Goal: Transaction & Acquisition: Subscribe to service/newsletter

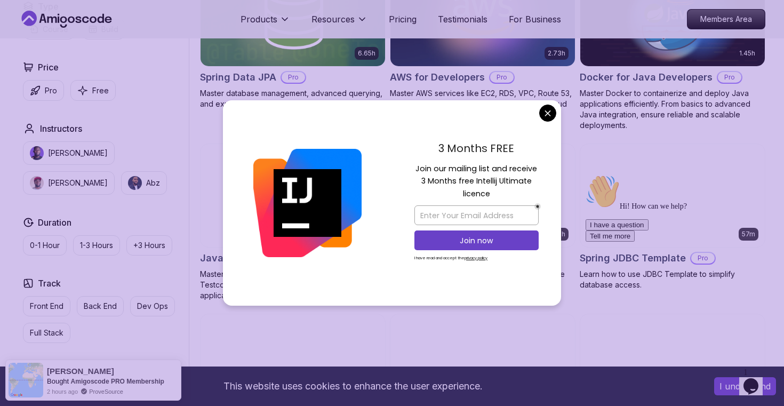
scroll to position [538, 0]
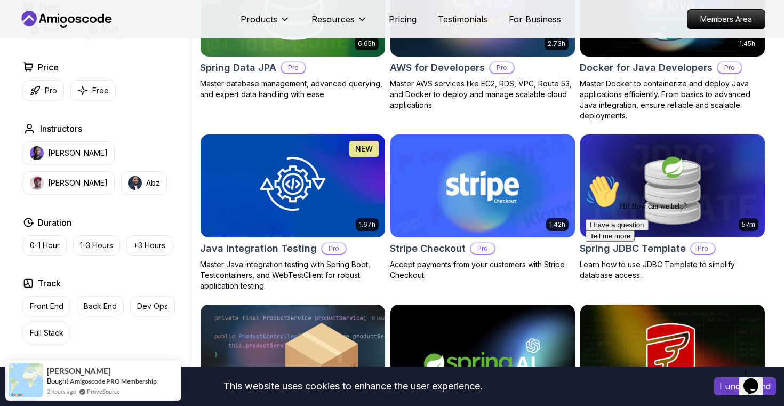
click at [548, 109] on body "This website uses cookies to enhance the user experience. I understand Products…" at bounding box center [392, 333] width 784 height 1743
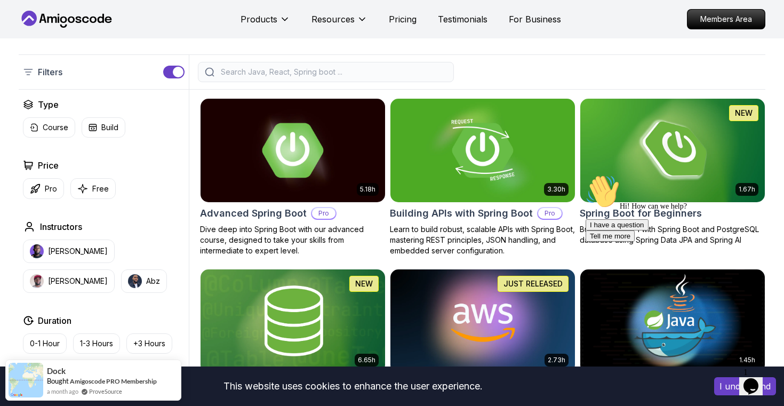
scroll to position [218, 0]
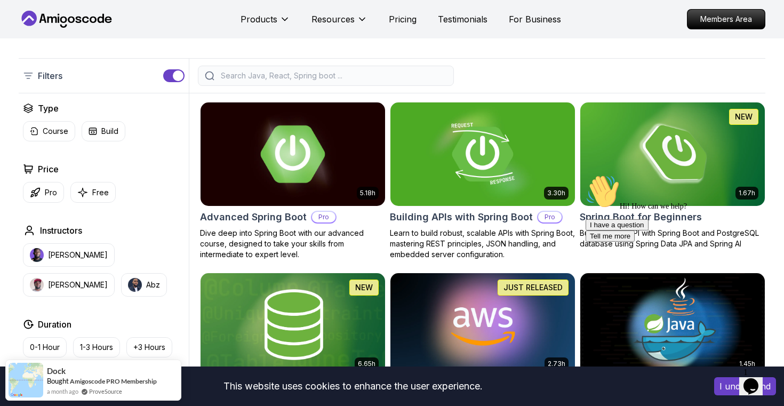
click at [259, 155] on img at bounding box center [293, 154] width 194 height 108
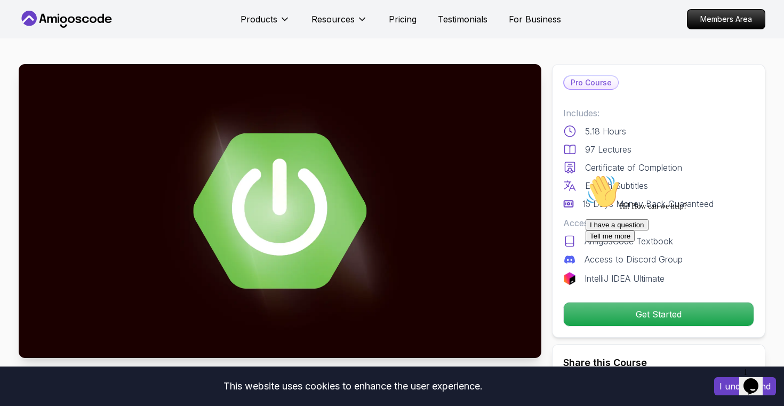
click at [271, 163] on img at bounding box center [280, 211] width 523 height 294
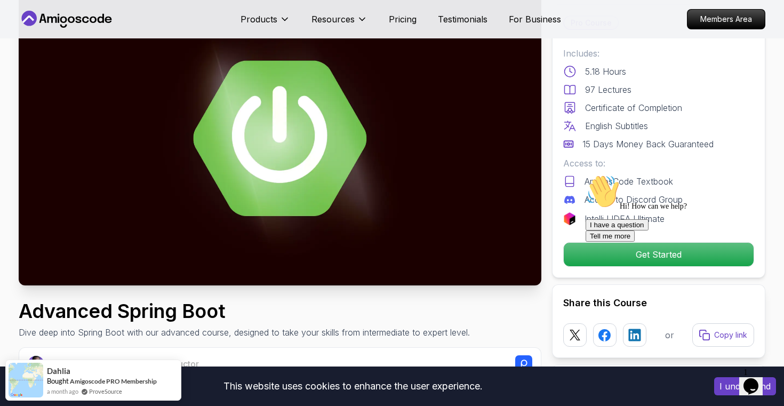
scroll to position [74, 0]
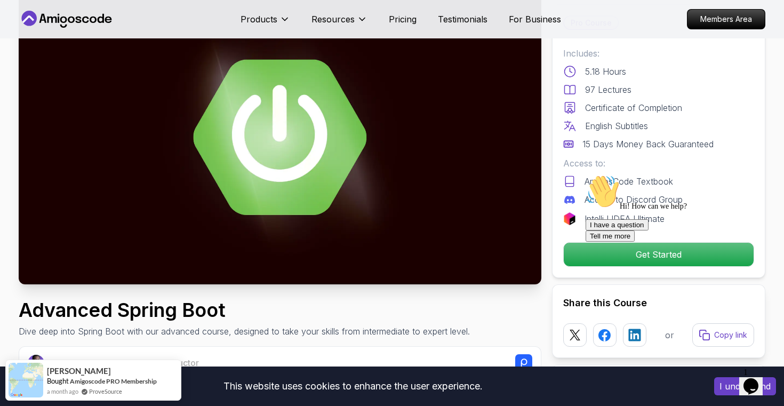
click at [632, 174] on div at bounding box center [682, 174] width 192 height 0
click at [650, 174] on div at bounding box center [682, 174] width 192 height 0
click at [586, 174] on icon "Chat attention grabber" at bounding box center [586, 174] width 0 height 0
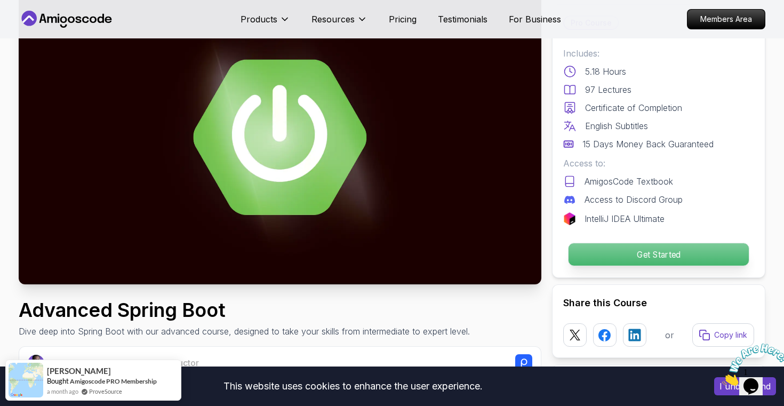
click at [695, 251] on p "Get Started" at bounding box center [659, 254] width 180 height 22
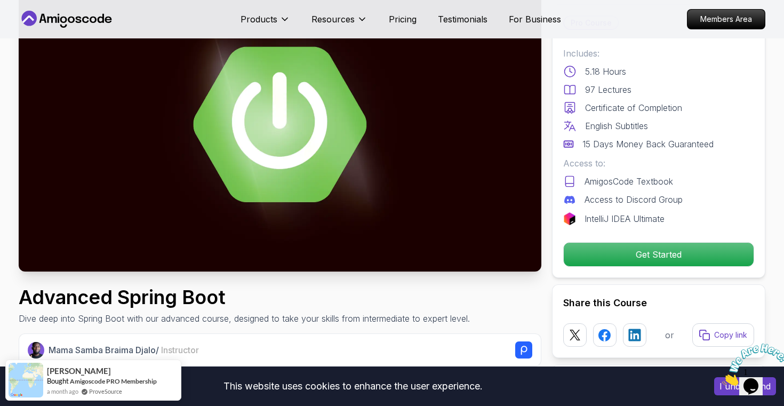
scroll to position [0, 0]
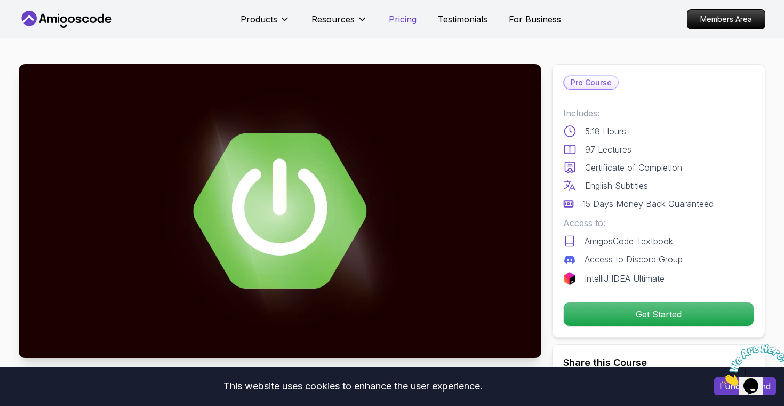
click at [404, 14] on p "Pricing" at bounding box center [403, 19] width 28 height 13
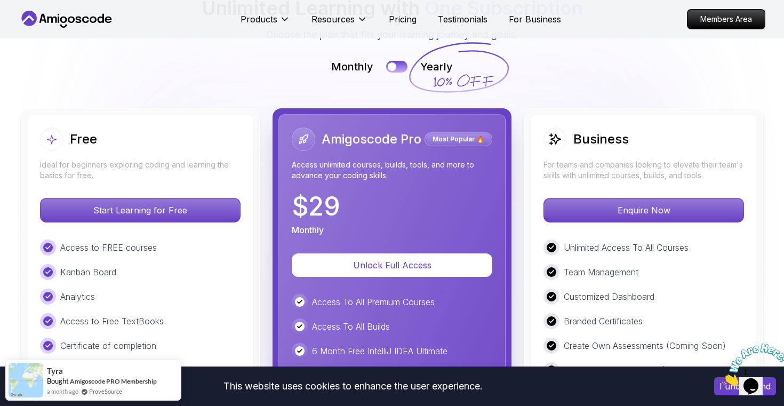
scroll to position [2432, 0]
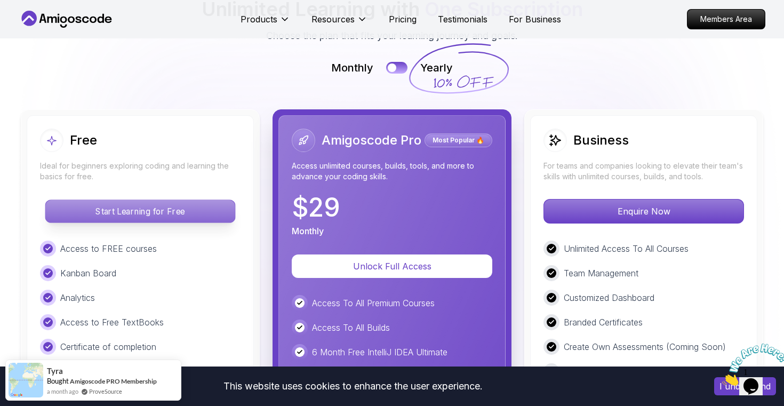
click at [146, 200] on p "Start Learning for Free" at bounding box center [139, 211] width 189 height 22
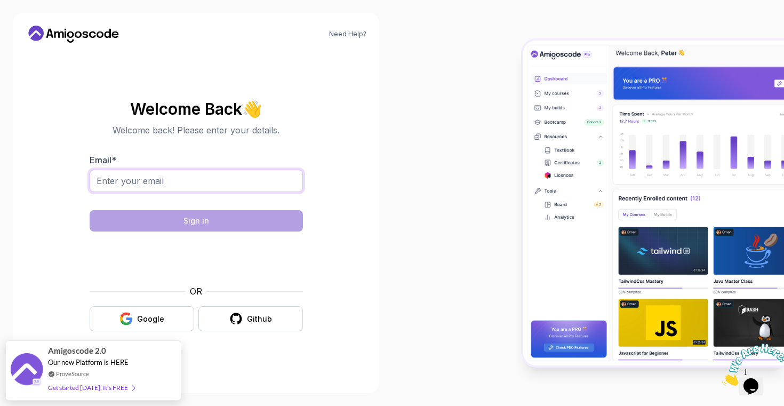
click at [150, 184] on input "Email *" at bounding box center [196, 181] width 213 height 22
type input "[EMAIL_ADDRESS][DOMAIN_NAME]"
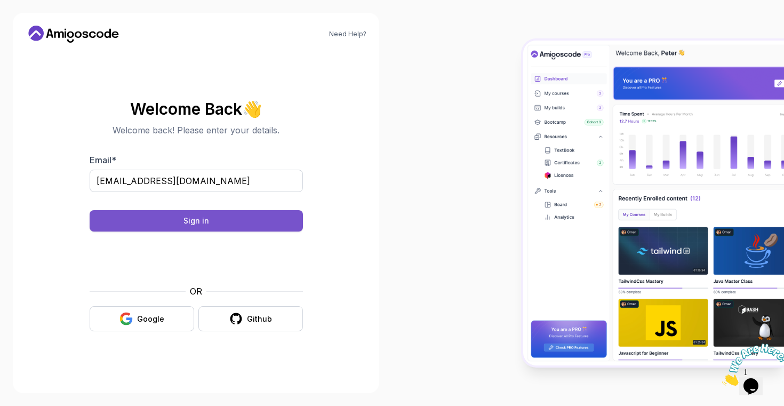
click at [225, 224] on button "Sign in" at bounding box center [196, 220] width 213 height 21
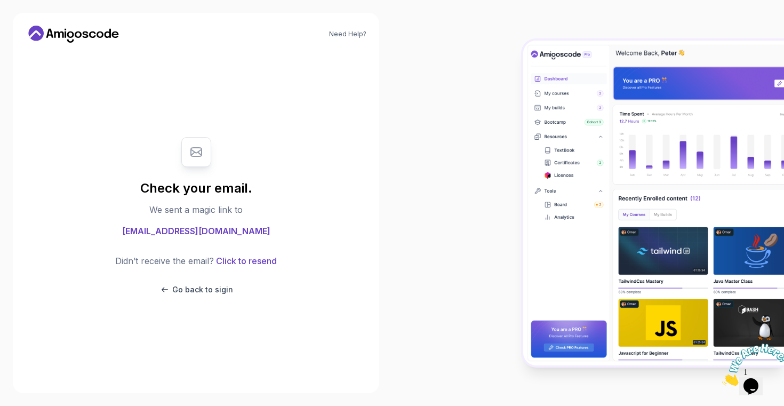
click at [757, 384] on img at bounding box center [756, 365] width 66 height 42
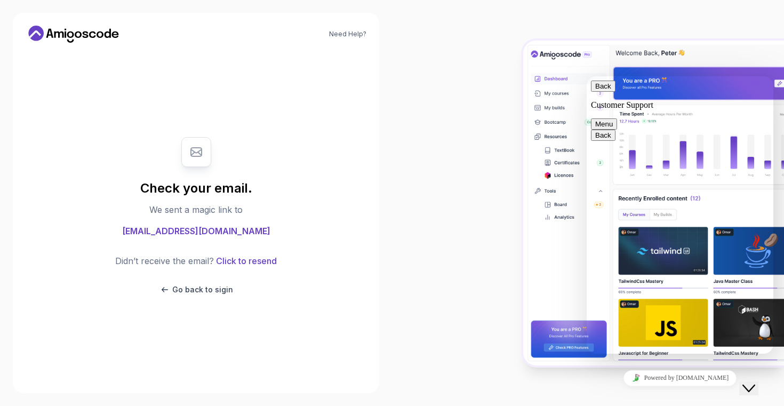
click at [608, 92] on button "Back" at bounding box center [603, 86] width 25 height 11
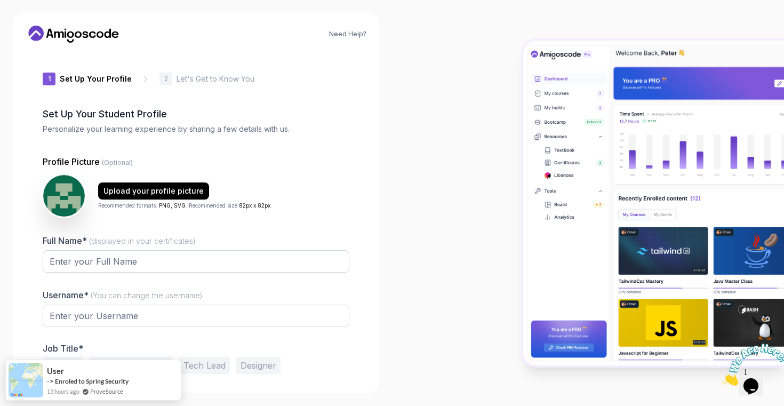
type input "swiftlynx13ead"
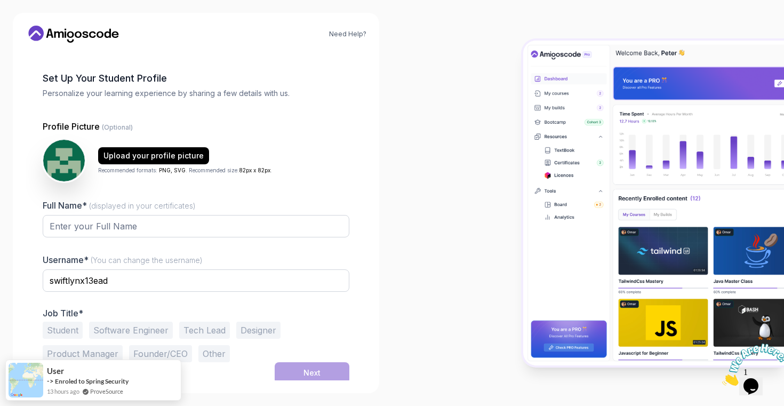
scroll to position [39, 0]
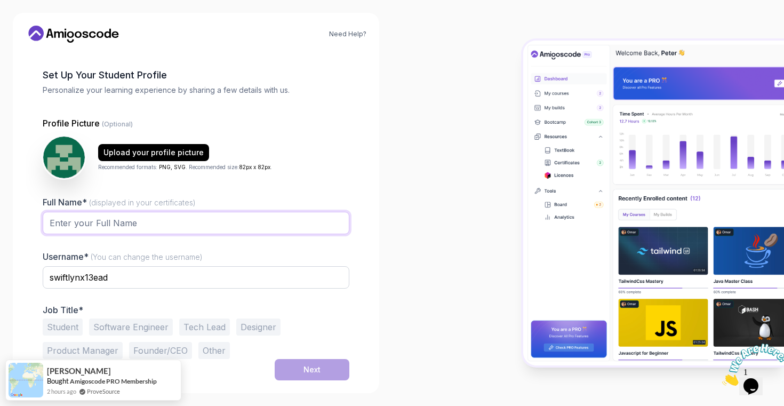
click at [143, 223] on input "Full Name* (displayed in your certificates)" at bounding box center [196, 223] width 307 height 22
type input "Sreevathsav Ramisetty"
drag, startPoint x: 127, startPoint y: 273, endPoint x: 42, endPoint y: 270, distance: 84.9
click at [42, 270] on div "1 Set Up Your Profile 1 Set Up Your Profile 2 Let's Get to Know You Set Up Your…" at bounding box center [196, 176] width 341 height 329
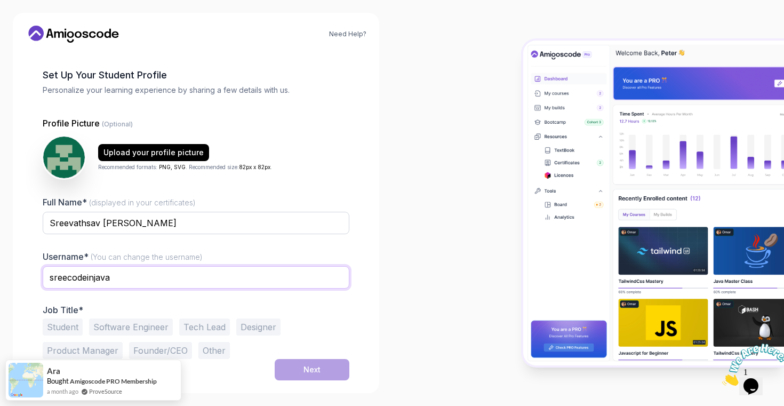
type input "sreecodeinjava"
click at [71, 328] on button "Student" at bounding box center [63, 327] width 40 height 17
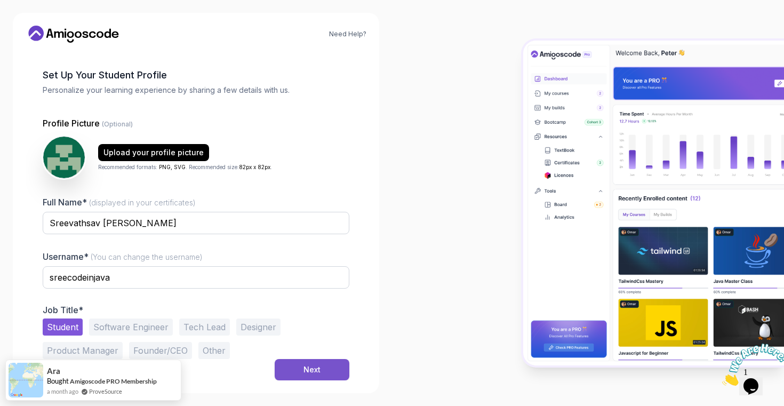
click at [290, 365] on button "Next" at bounding box center [312, 369] width 75 height 21
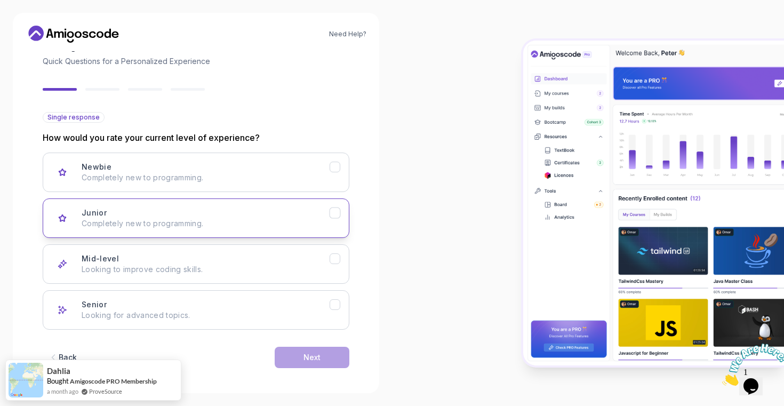
scroll to position [69, 0]
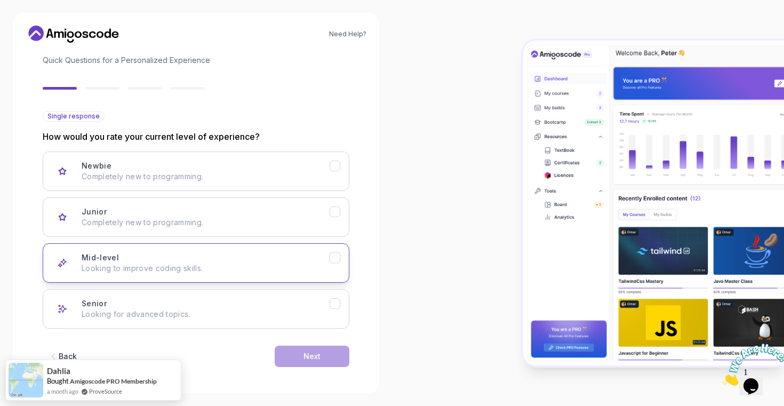
click at [330, 258] on div "Mid-level" at bounding box center [335, 257] width 11 height 11
click at [316, 358] on div "Next" at bounding box center [312, 356] width 17 height 11
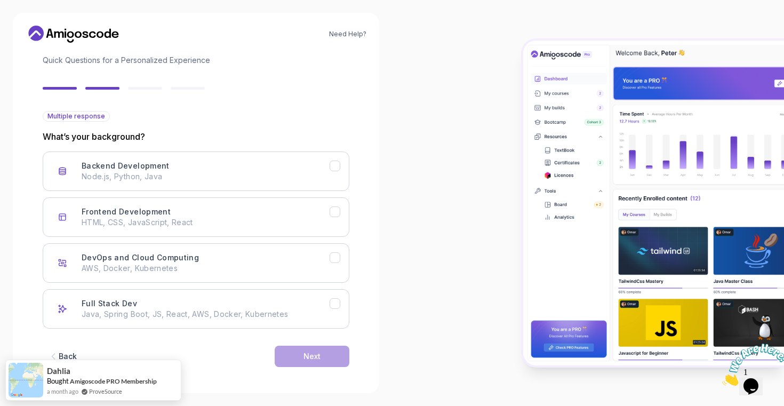
scroll to position [73, 0]
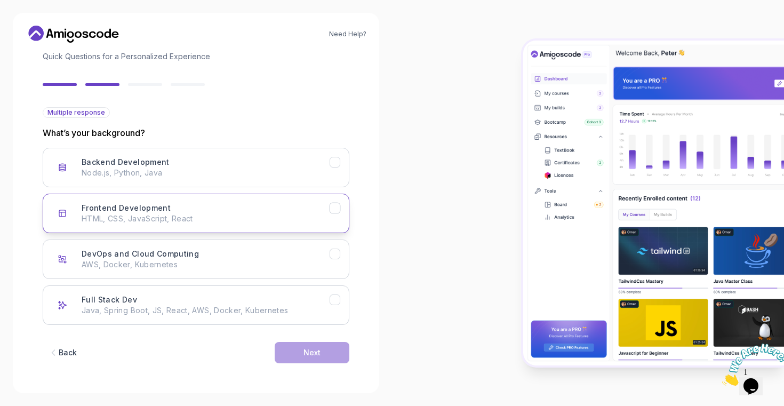
click at [328, 215] on p "HTML, CSS, JavaScript, React" at bounding box center [206, 218] width 248 height 11
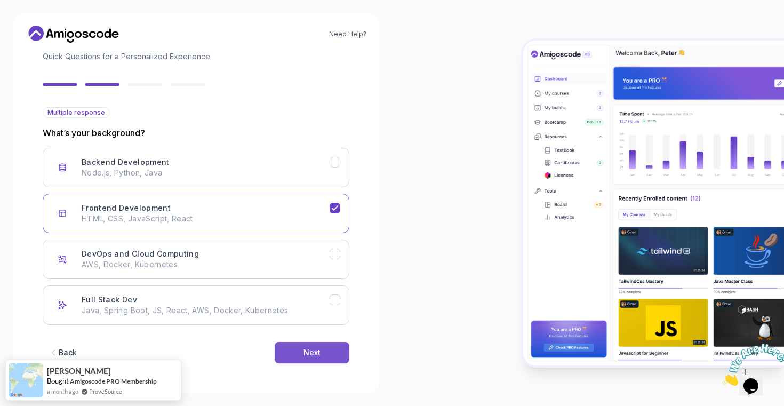
click at [327, 350] on button "Next" at bounding box center [312, 352] width 75 height 21
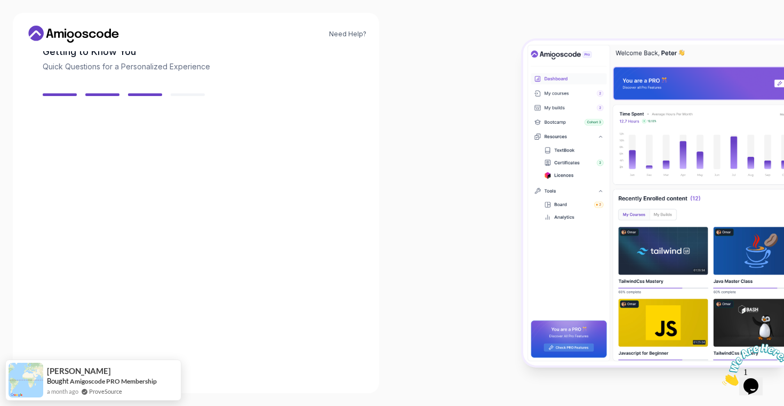
scroll to position [60, 0]
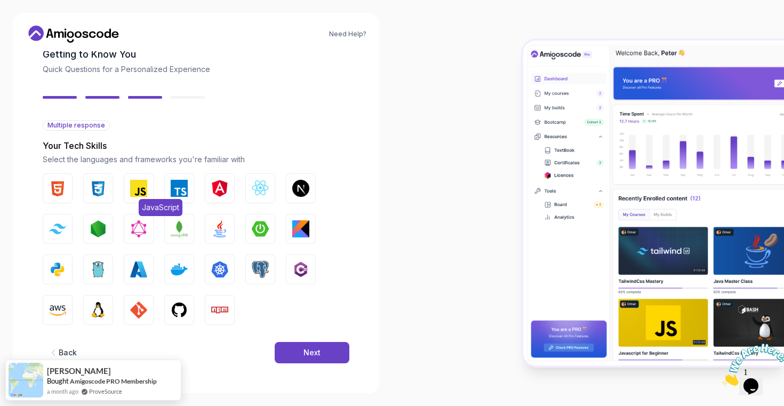
click at [133, 185] on img "button" at bounding box center [138, 188] width 17 height 17
click at [172, 196] on img "button" at bounding box center [179, 188] width 17 height 17
click at [241, 189] on div "HTML CSS JavaScript TypeScript Angular React.js Next.js Tailwind CSS Node.js Gr…" at bounding box center [196, 249] width 307 height 152
click at [265, 192] on img "button" at bounding box center [260, 188] width 17 height 17
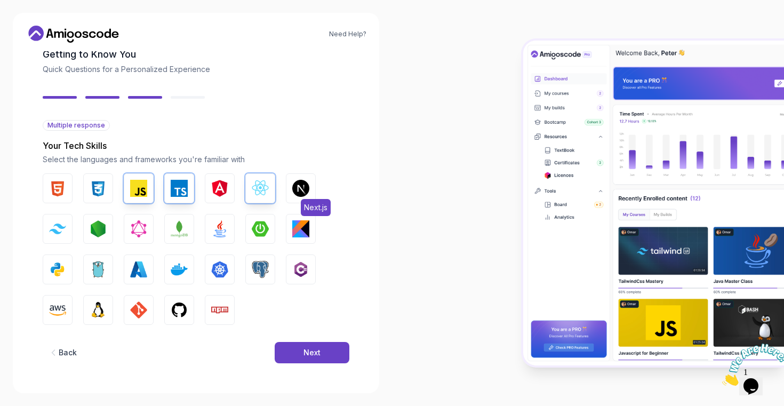
click at [295, 191] on img "button" at bounding box center [300, 188] width 17 height 17
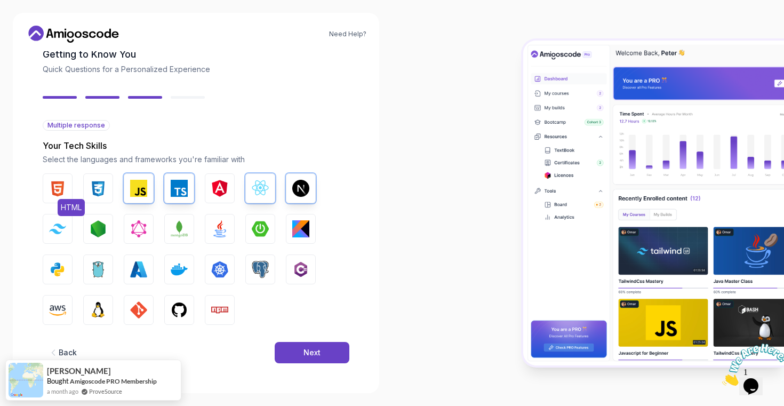
click at [67, 183] on button "HTML" at bounding box center [58, 188] width 30 height 30
click at [96, 185] on img "button" at bounding box center [98, 188] width 17 height 17
click at [182, 314] on img "button" at bounding box center [179, 309] width 17 height 17
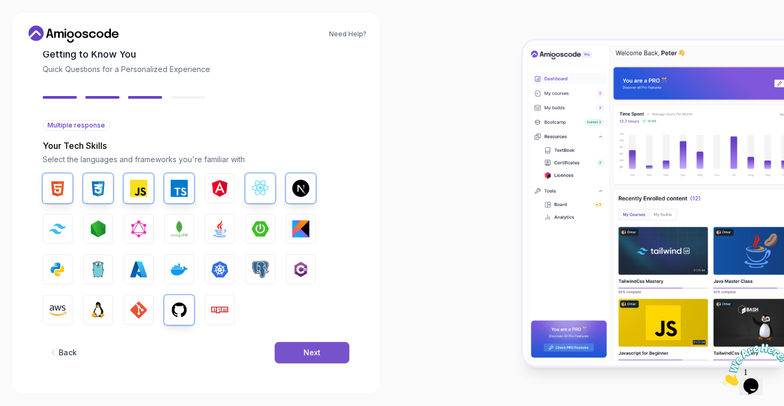
click at [329, 354] on button "Next" at bounding box center [312, 352] width 75 height 21
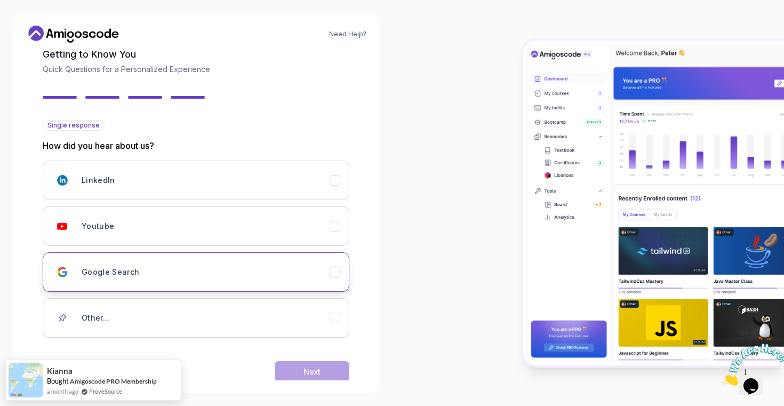
scroll to position [79, 0]
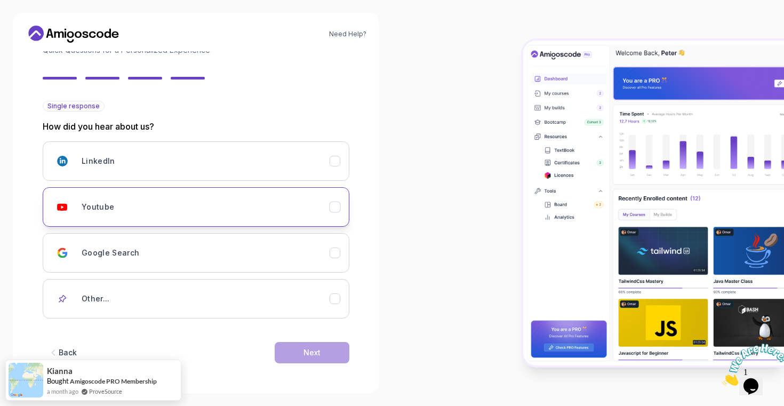
click at [332, 211] on icon "Youtube" at bounding box center [335, 207] width 10 height 10
click at [311, 354] on div "Next" at bounding box center [312, 352] width 17 height 11
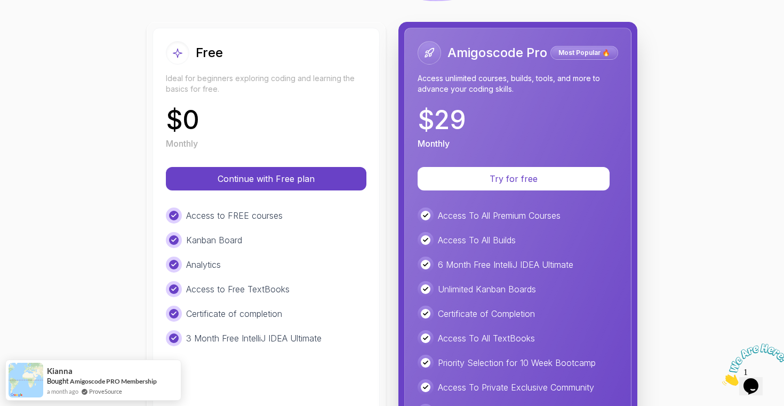
scroll to position [114, 0]
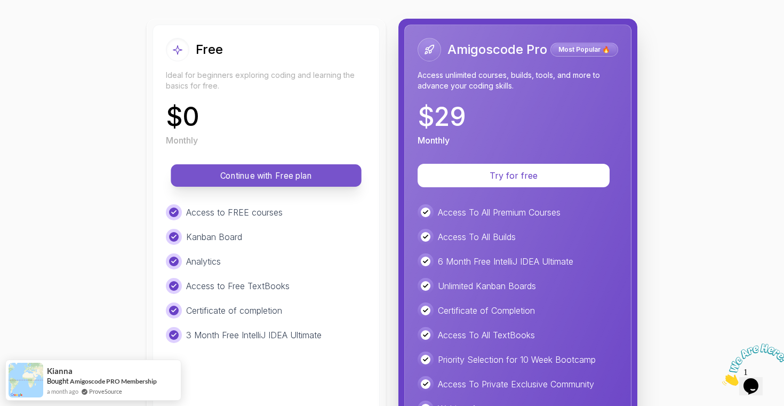
click at [306, 176] on p "Continue with Free plan" at bounding box center [266, 176] width 166 height 12
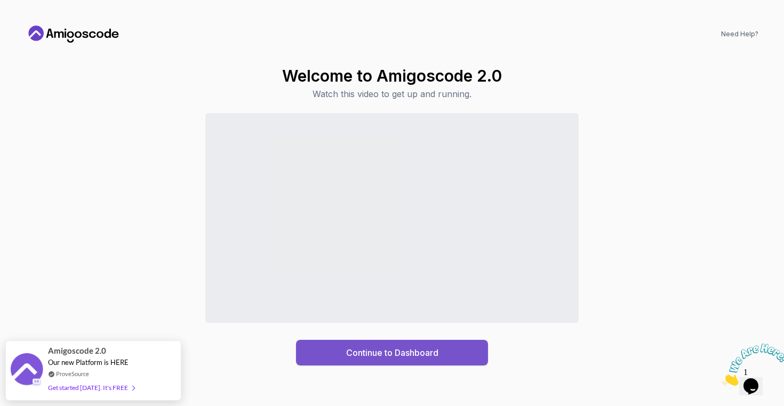
click at [360, 359] on div "Continue to Dashboard" at bounding box center [392, 352] width 92 height 13
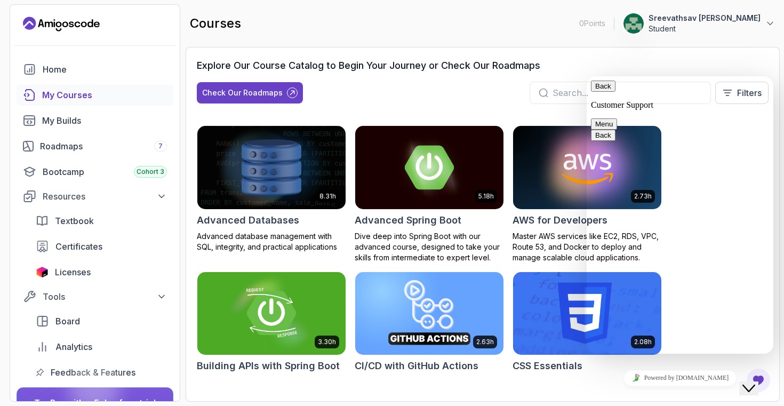
click at [599, 90] on button "Back" at bounding box center [603, 86] width 25 height 11
click at [624, 57] on div "Explore Our Course Catalog to Begin Your Journey or Check Our Roadmaps Check Ou…" at bounding box center [483, 224] width 594 height 355
click at [756, 382] on icon "Close Chat This icon closes the chat window." at bounding box center [749, 388] width 13 height 13
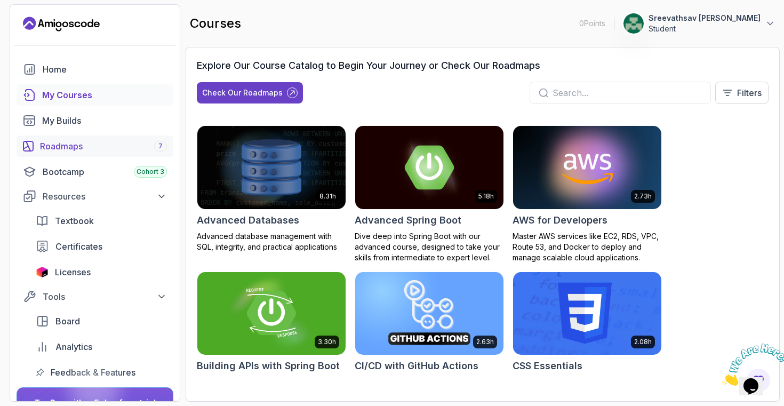
click at [104, 148] on div "Roadmaps 7" at bounding box center [103, 146] width 127 height 13
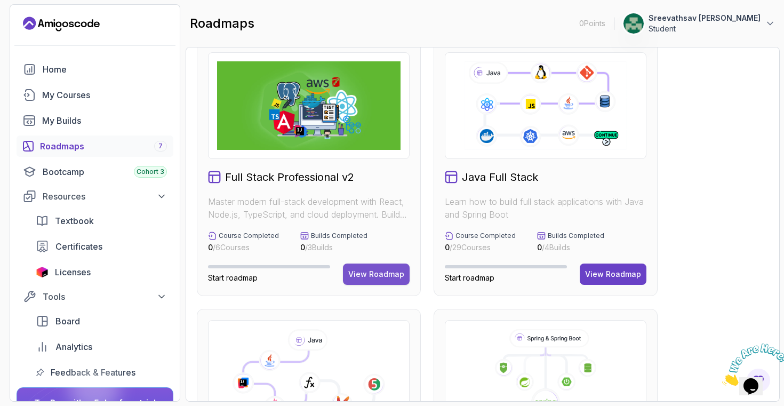
scroll to position [32, 0]
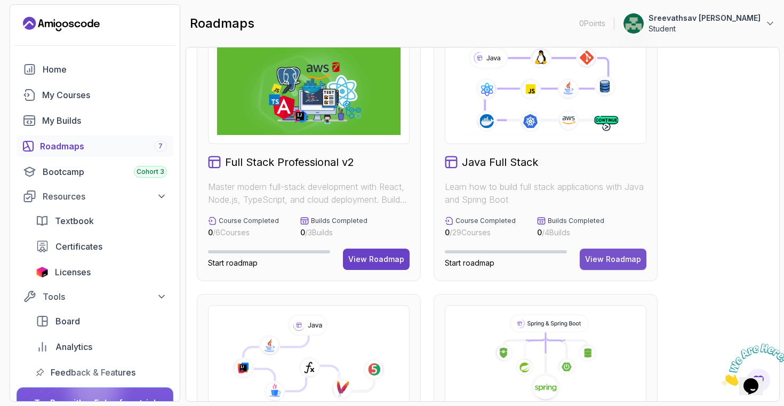
click at [604, 253] on button "View Roadmap" at bounding box center [613, 259] width 67 height 21
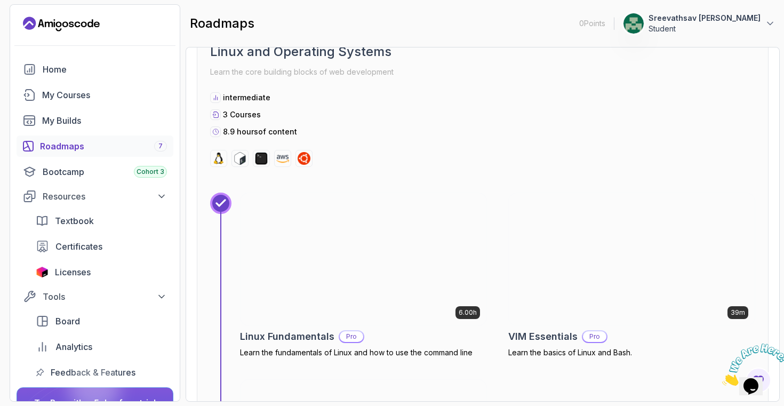
scroll to position [373, 0]
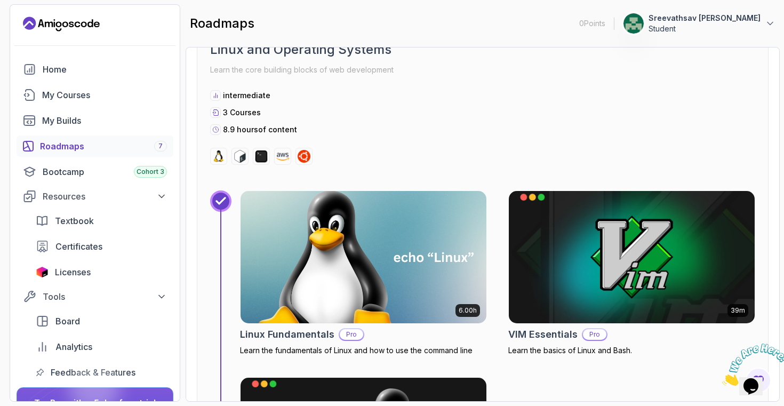
click at [439, 279] on img at bounding box center [363, 257] width 258 height 139
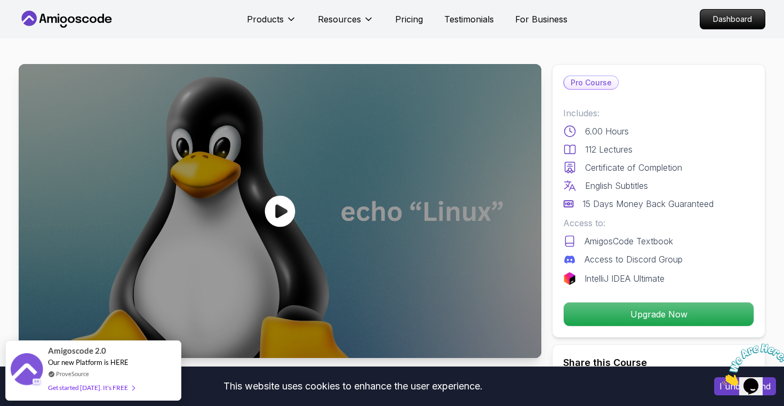
click at [280, 210] on icon at bounding box center [280, 211] width 32 height 32
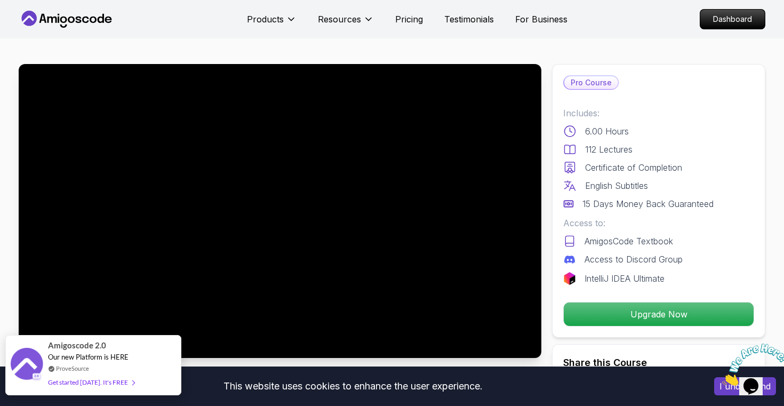
click at [130, 383] on span at bounding box center [131, 382] width 6 height 8
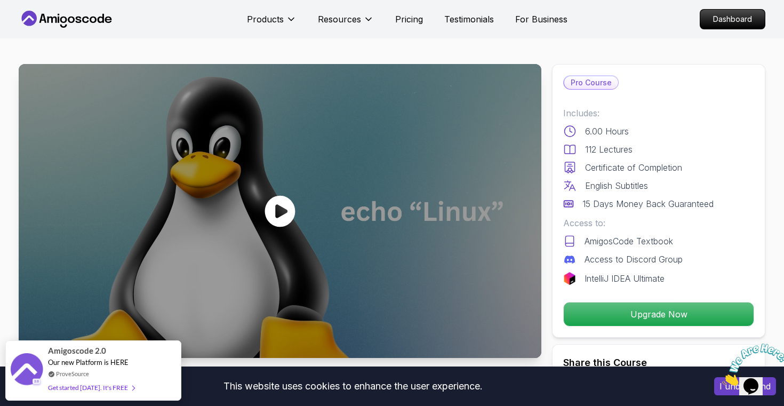
click at [295, 201] on icon at bounding box center [280, 211] width 32 height 32
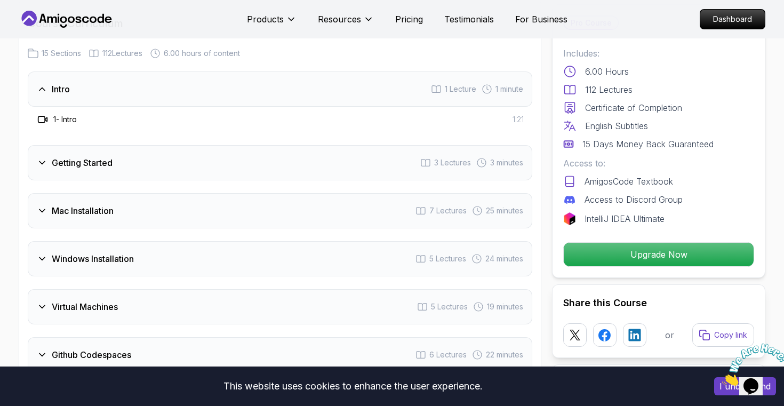
scroll to position [1351, 0]
